Goal: Transaction & Acquisition: Purchase product/service

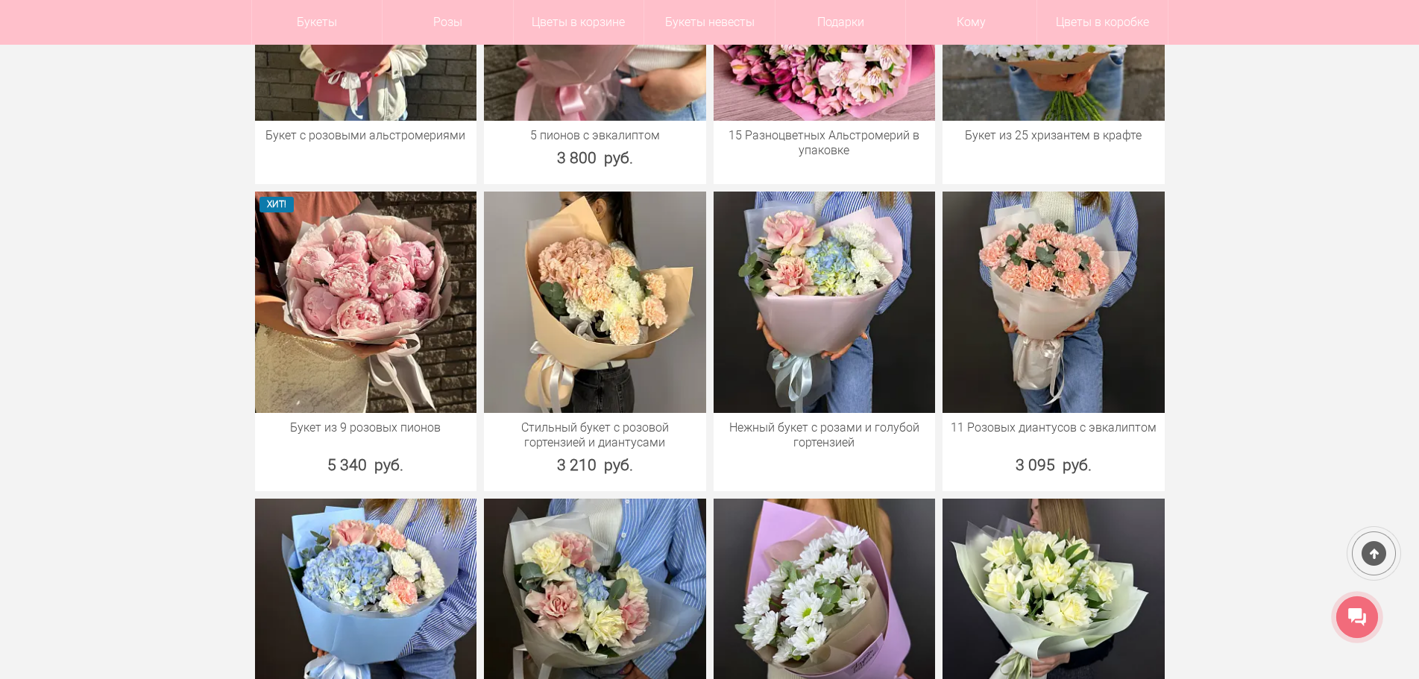
scroll to position [1193, 0]
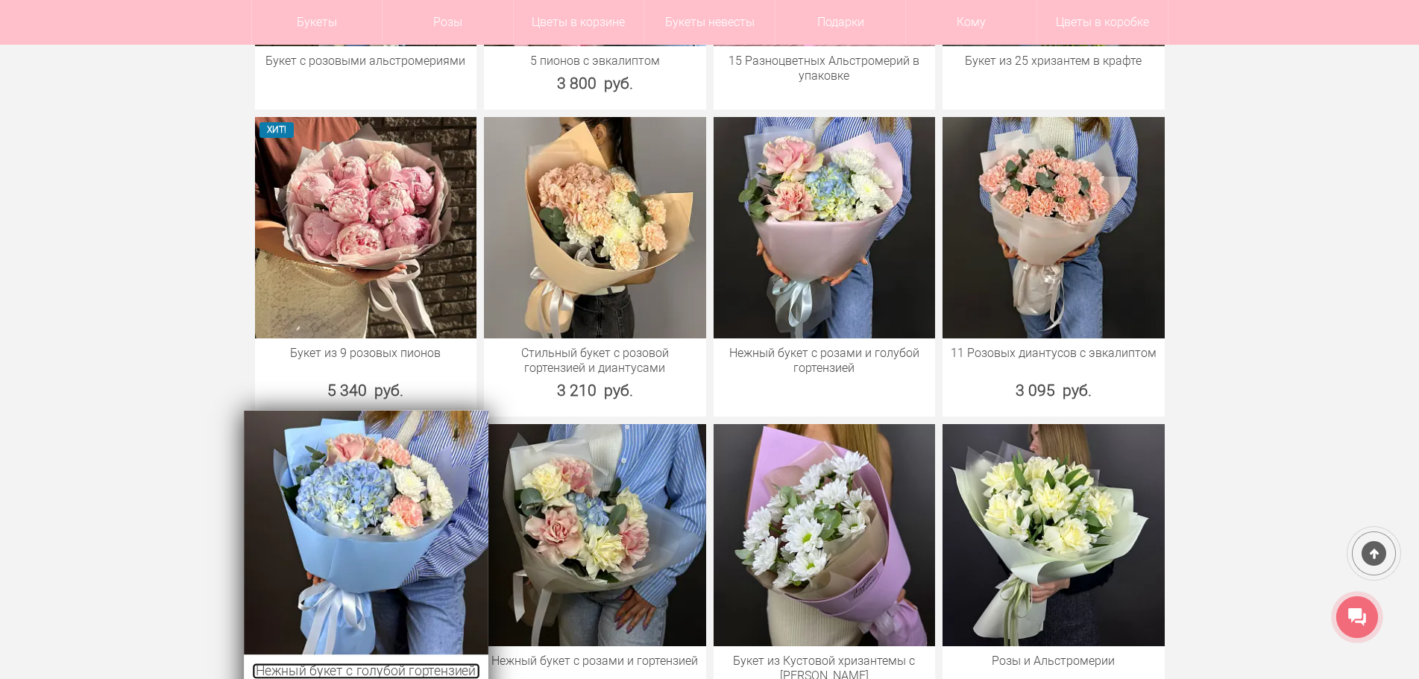
click at [373, 663] on link "Нежный букет с голубой гортензией" at bounding box center [365, 671] width 227 height 16
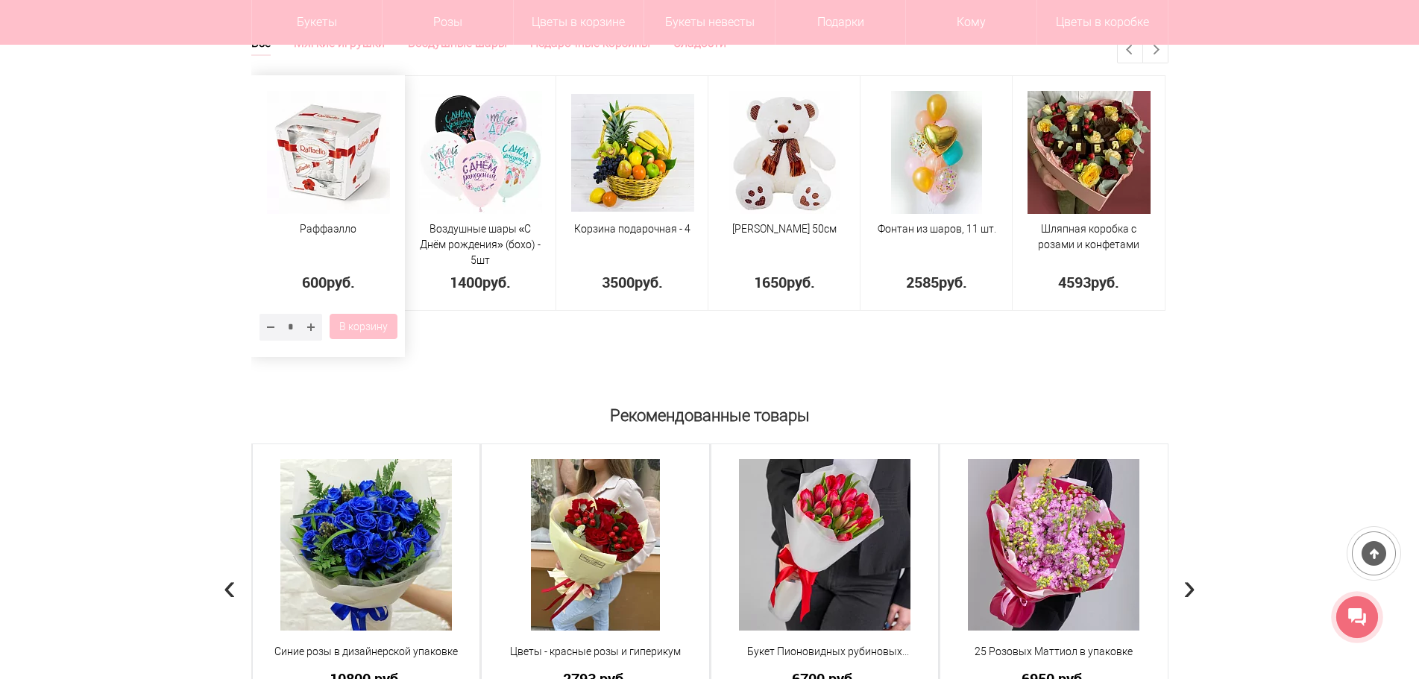
scroll to position [0, 3324]
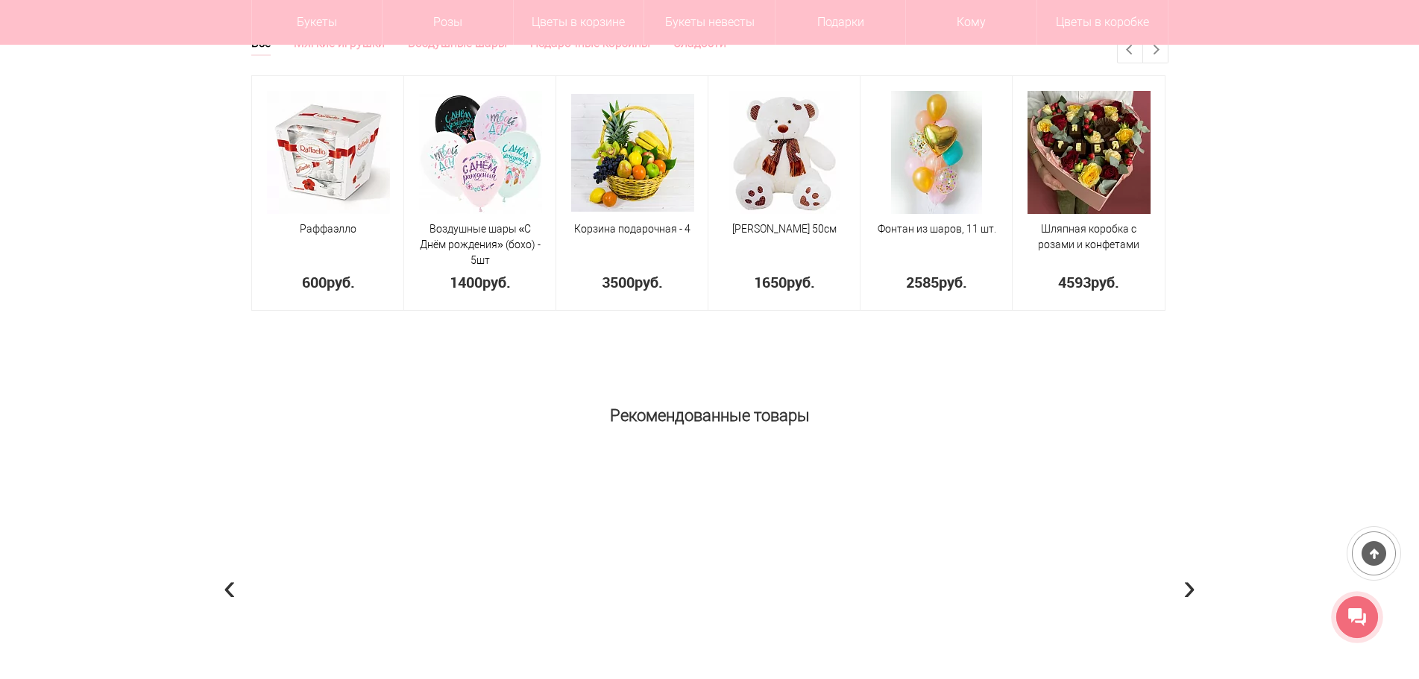
click at [719, 653] on span "Букет "Искренность"" at bounding box center [710, 652] width 208 height 16
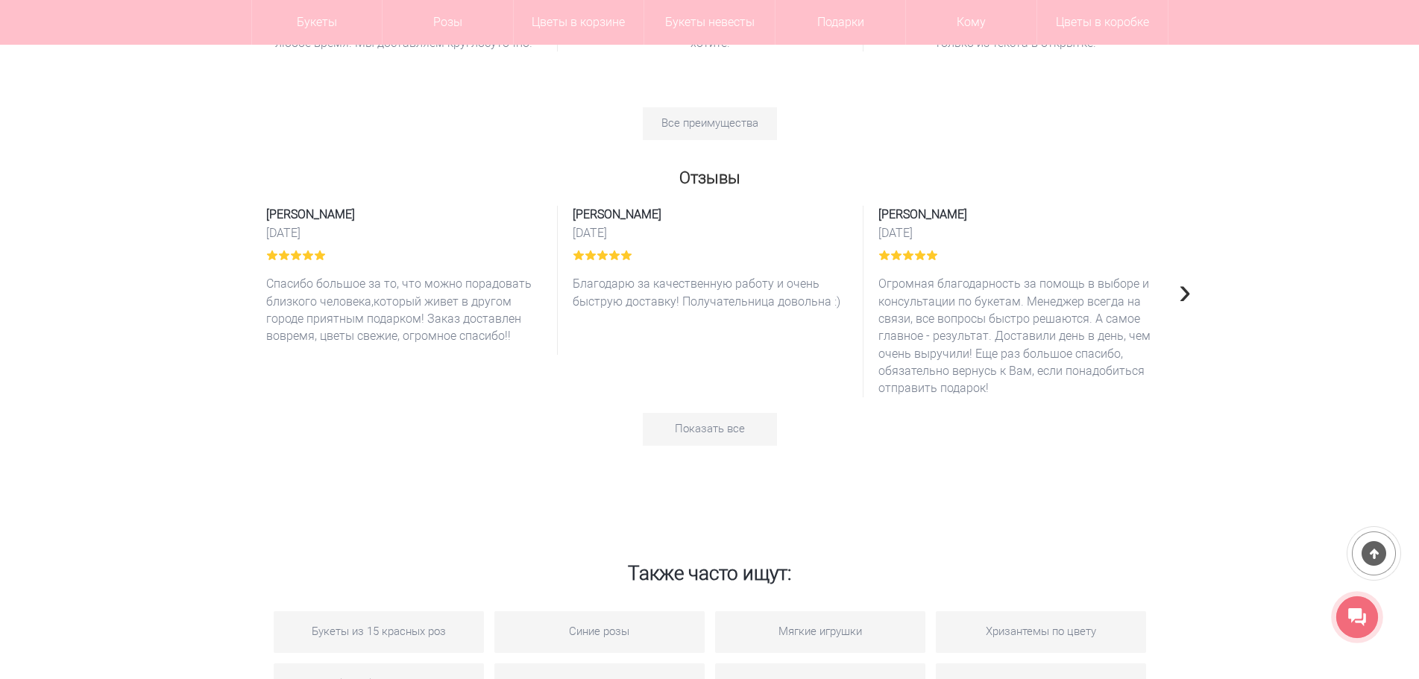
scroll to position [2087, 0]
